Goal: Task Accomplishment & Management: Manage account settings

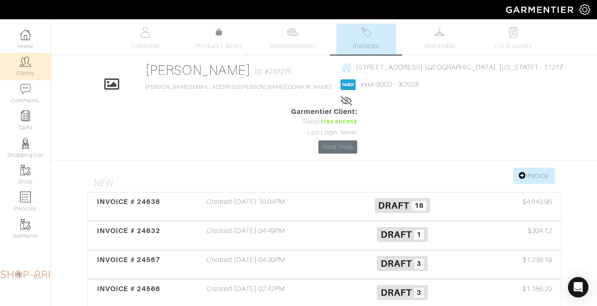
click at [29, 76] on link "Clients" at bounding box center [25, 66] width 51 height 27
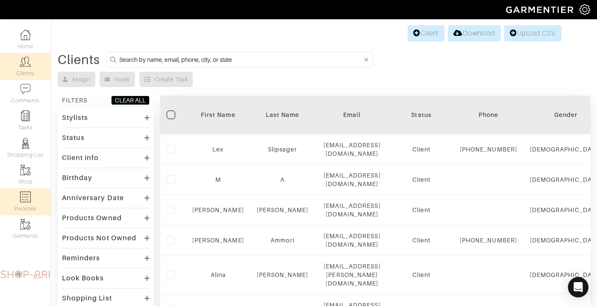
click at [25, 206] on link "Invoices" at bounding box center [25, 201] width 51 height 27
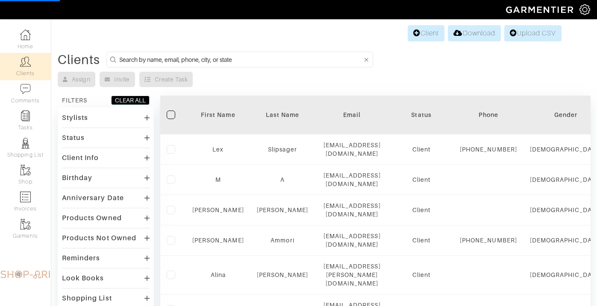
select select
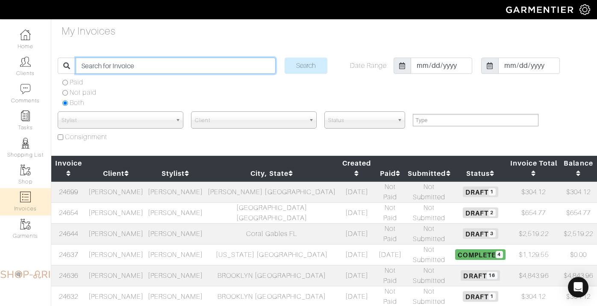
click at [113, 62] on input "search" at bounding box center [176, 66] width 200 height 16
type input "etin"
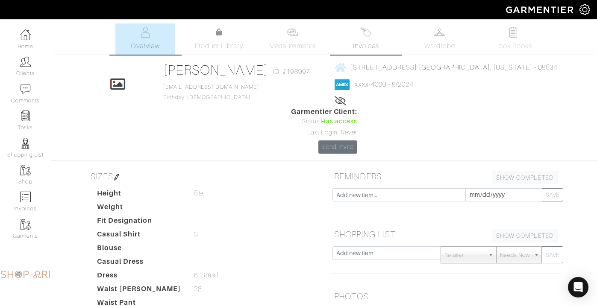
click at [374, 35] on link "Invoices" at bounding box center [366, 39] width 60 height 31
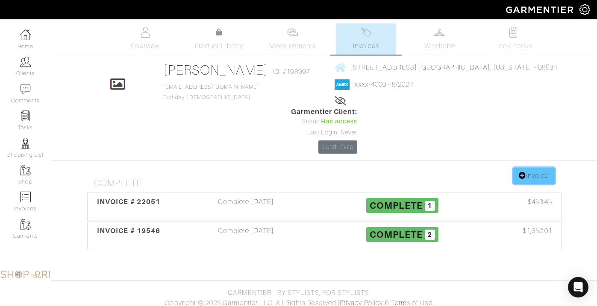
click at [539, 168] on link "Invoice" at bounding box center [533, 176] width 41 height 16
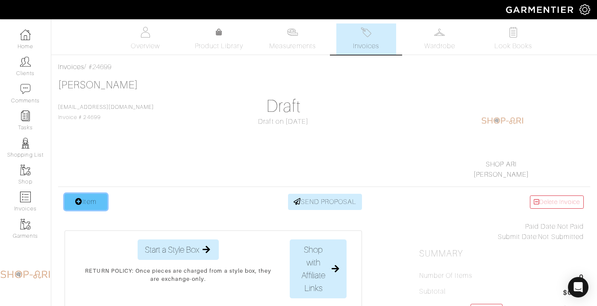
click at [82, 200] on link "Item" at bounding box center [86, 202] width 43 height 16
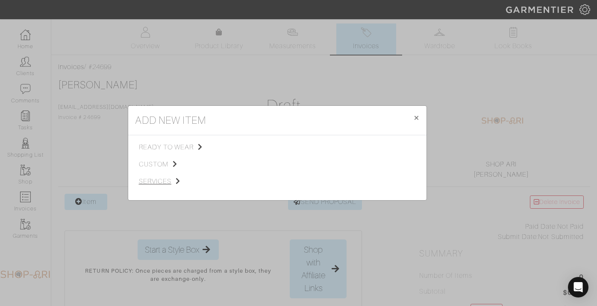
click at [153, 180] on span "services" at bounding box center [182, 182] width 86 height 10
click at [265, 144] on span "Styling Service" at bounding box center [259, 146] width 42 height 7
click at [359, 169] on link "Personal Shopping" at bounding box center [357, 169] width 55 height 7
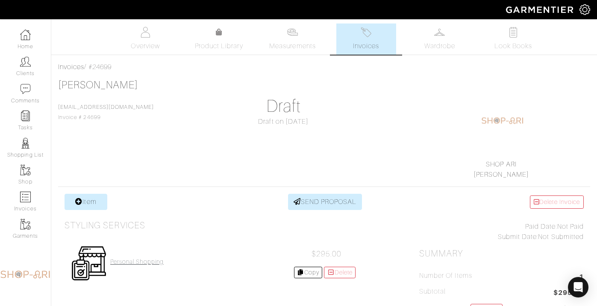
click at [133, 261] on h4 "Personal Shopping" at bounding box center [136, 262] width 53 height 7
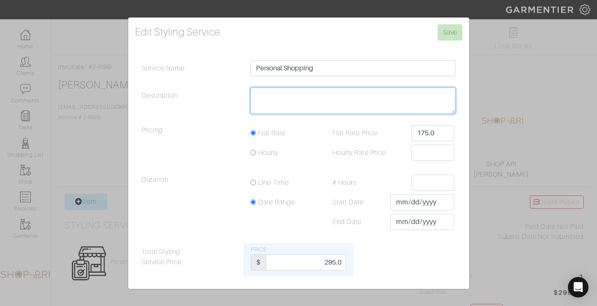
click at [294, 102] on textarea "Description" at bounding box center [353, 101] width 206 height 26
type textarea "30"
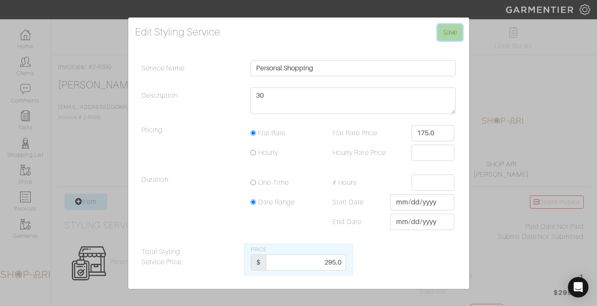
click at [441, 36] on input "Save" at bounding box center [450, 32] width 25 height 16
